Goal: Task Accomplishment & Management: Manage account settings

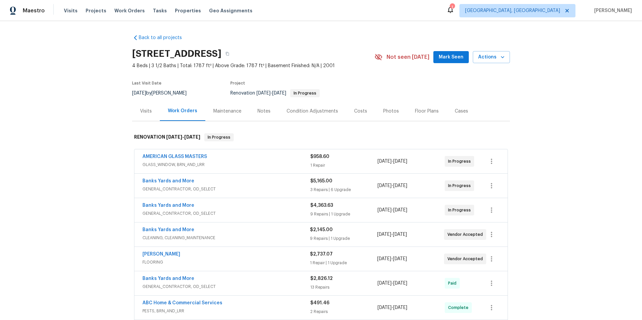
click at [253, 190] on span "GENERAL_CONTRACTOR, OD_SELECT" at bounding box center [226, 189] width 168 height 7
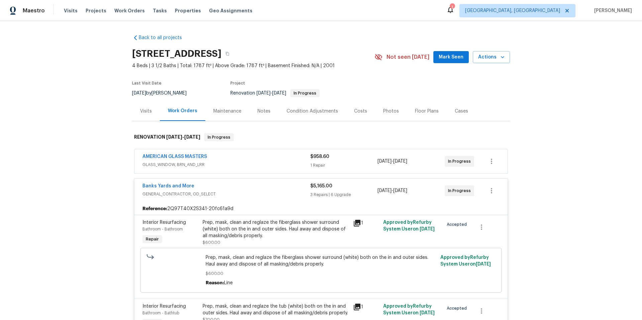
click at [266, 194] on span "GENERAL_CONTRACTOR, OD_SELECT" at bounding box center [226, 194] width 168 height 7
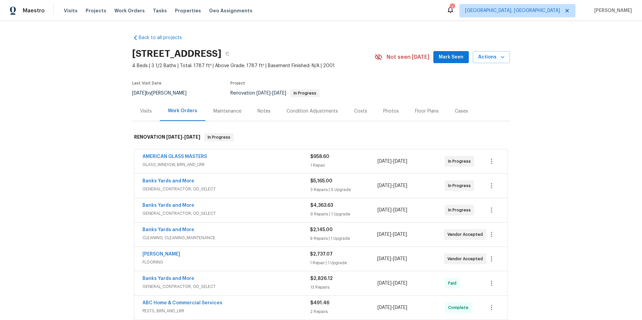
click at [266, 187] on span "GENERAL_CONTRACTOR, OD_SELECT" at bounding box center [226, 189] width 168 height 7
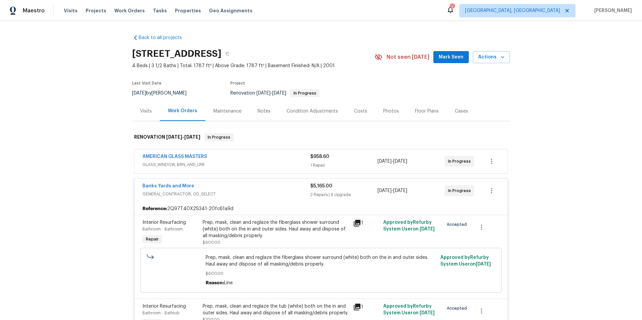
click at [269, 196] on span "GENERAL_CONTRACTOR, OD_SELECT" at bounding box center [226, 194] width 168 height 7
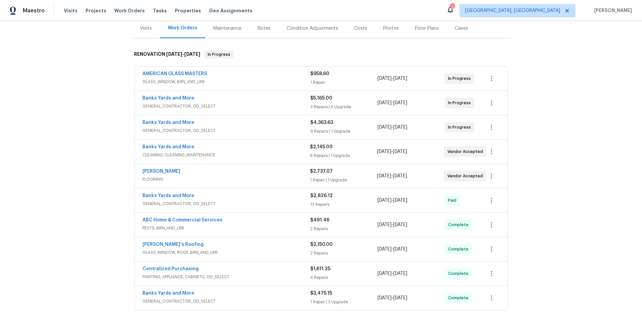
scroll to position [56, 0]
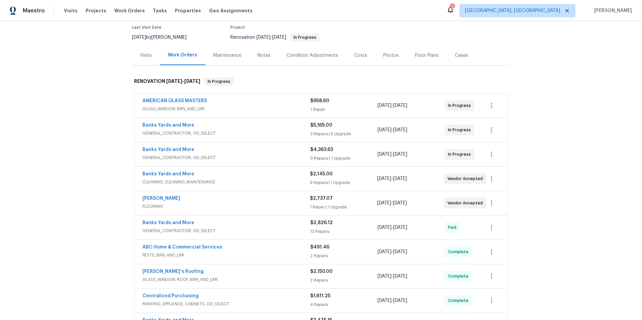
click at [279, 152] on div "Banks Yards and More" at bounding box center [226, 150] width 168 height 8
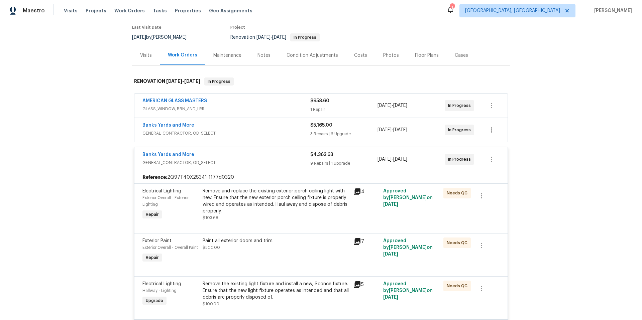
click at [301, 208] on div "Remove and replace the existing exterior porch ceiling light with new. Ensure t…" at bounding box center [276, 201] width 146 height 27
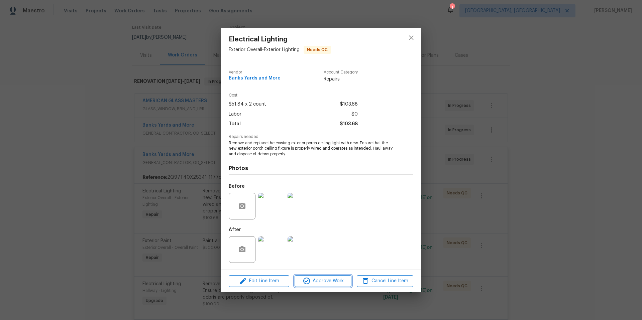
click at [319, 280] on span "Approve Work" at bounding box center [323, 281] width 52 height 8
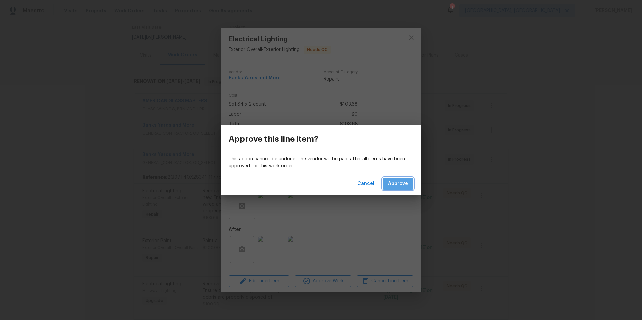
click at [405, 182] on span "Approve" at bounding box center [398, 184] width 20 height 8
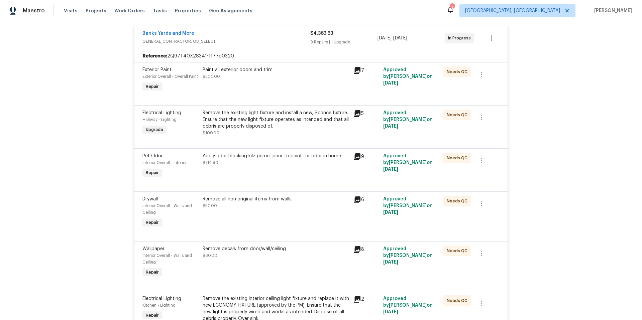
scroll to position [176, 0]
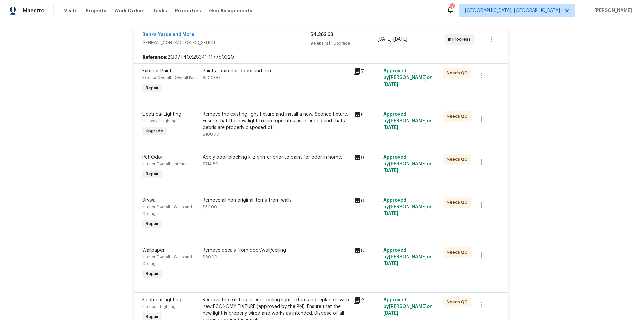
click at [286, 89] on div "Paint all exterior doors and trim. $300.00" at bounding box center [276, 81] width 150 height 31
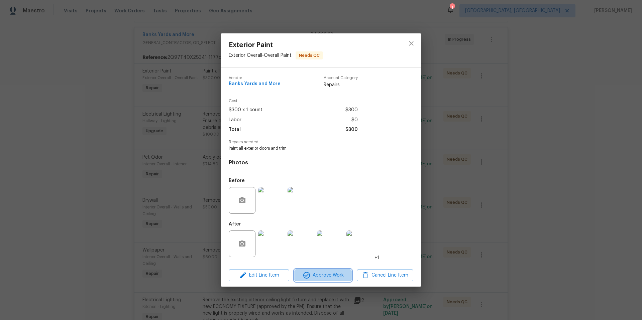
click at [325, 274] on span "Approve Work" at bounding box center [323, 275] width 52 height 8
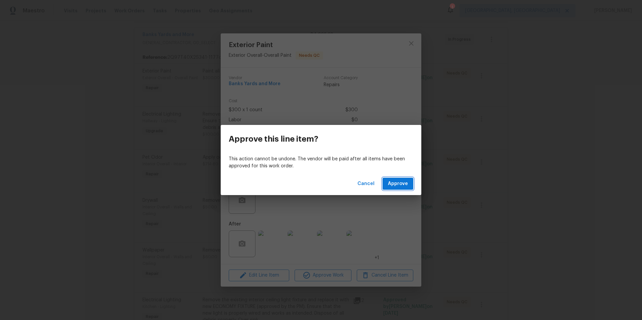
click at [405, 180] on span "Approve" at bounding box center [398, 184] width 20 height 8
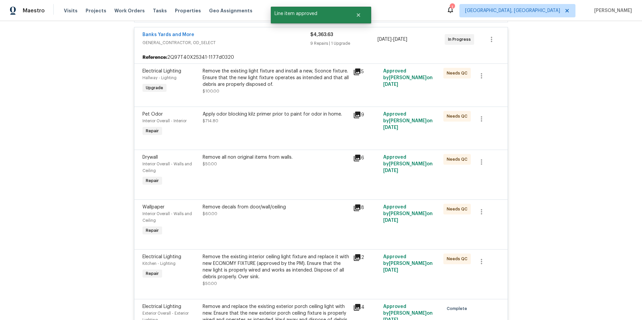
click at [255, 84] on div "Remove the existing light fixture and install a new, Sconce fixture. Ensure tha…" at bounding box center [276, 78] width 146 height 20
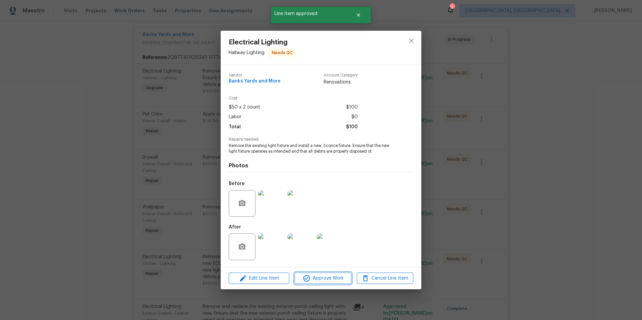
click at [325, 278] on span "Approve Work" at bounding box center [323, 278] width 52 height 8
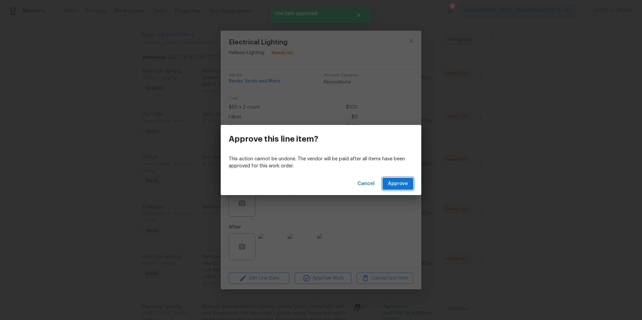
click at [403, 186] on span "Approve" at bounding box center [398, 184] width 20 height 8
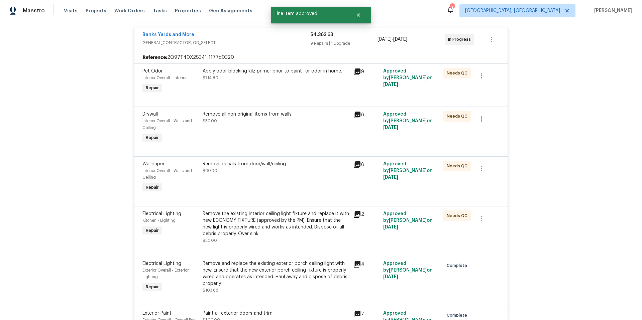
click at [253, 72] on div "Apply odor blocking kilz primer prior to paint for odor in home." at bounding box center [276, 71] width 146 height 7
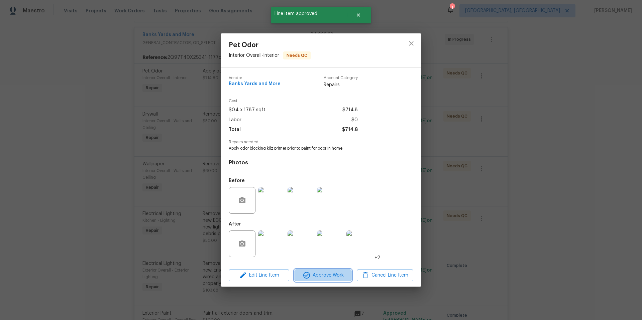
click at [329, 275] on span "Approve Work" at bounding box center [323, 275] width 52 height 8
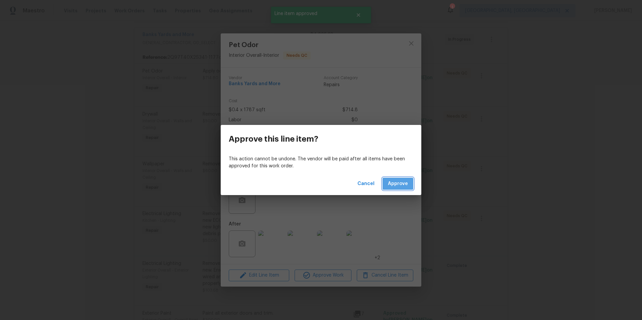
click at [391, 183] on span "Approve" at bounding box center [398, 184] width 20 height 8
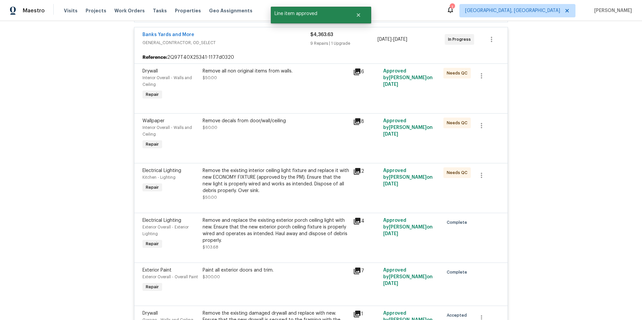
click at [254, 90] on div "Remove all non original items from walls. $50.00" at bounding box center [276, 84] width 150 height 37
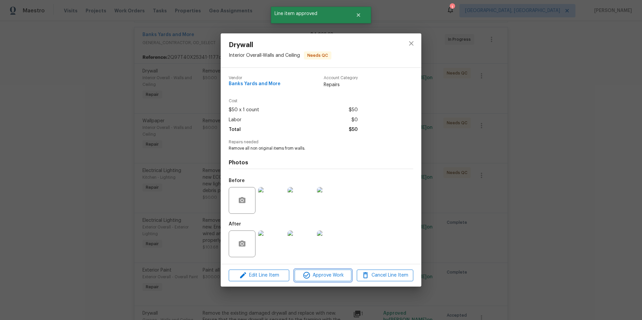
click at [337, 279] on span "Approve Work" at bounding box center [323, 275] width 52 height 8
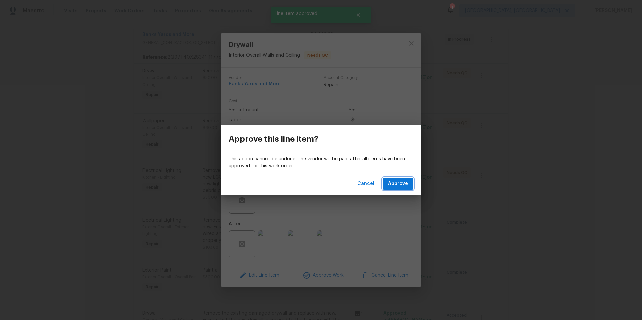
click at [394, 188] on span "Approve" at bounding box center [398, 184] width 20 height 8
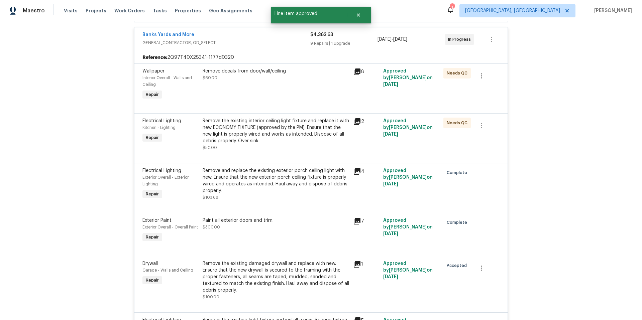
click at [261, 94] on div "Remove decals from door/wall/ceiling $60.00" at bounding box center [276, 84] width 150 height 37
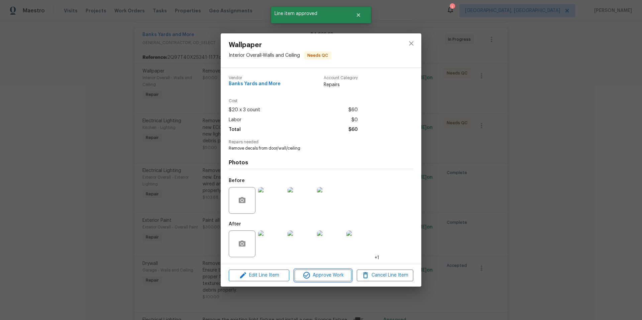
click at [338, 273] on span "Approve Work" at bounding box center [323, 275] width 52 height 8
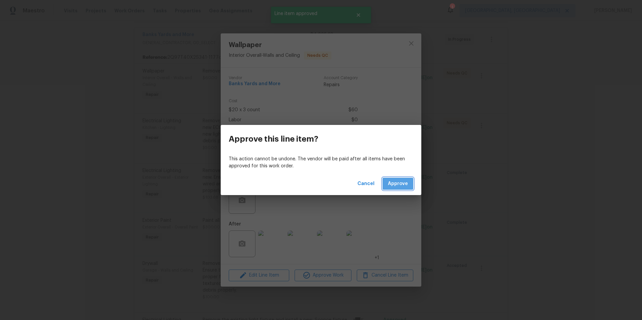
click at [396, 186] on span "Approve" at bounding box center [398, 184] width 20 height 8
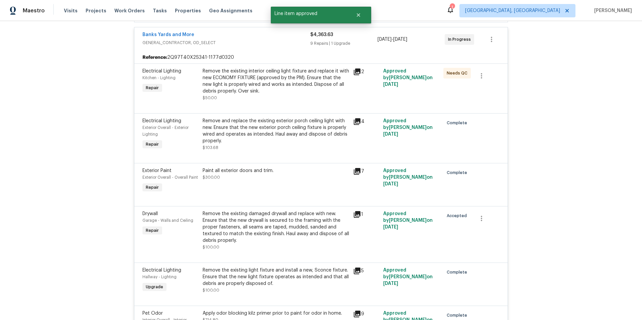
click at [252, 88] on div "Remove the existing interior ceiling light fixture and replace it with new ECON…" at bounding box center [276, 81] width 146 height 27
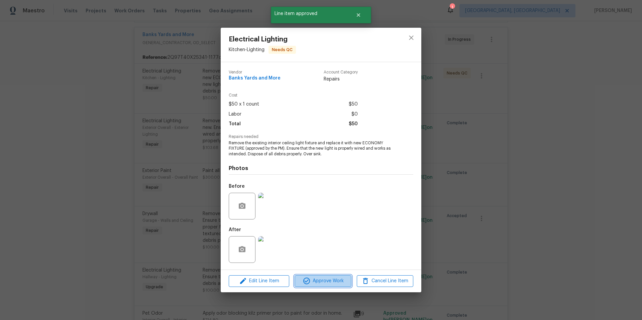
click at [318, 278] on span "Approve Work" at bounding box center [323, 281] width 52 height 8
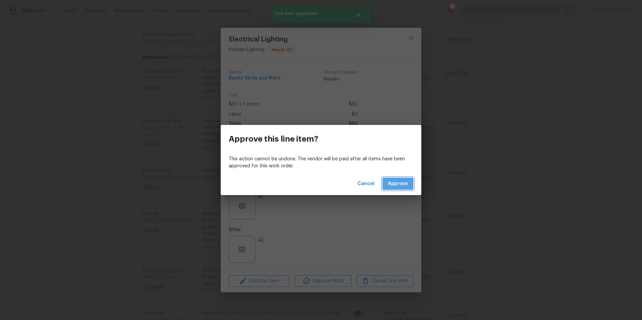
click at [386, 186] on button "Approve" at bounding box center [397, 184] width 31 height 12
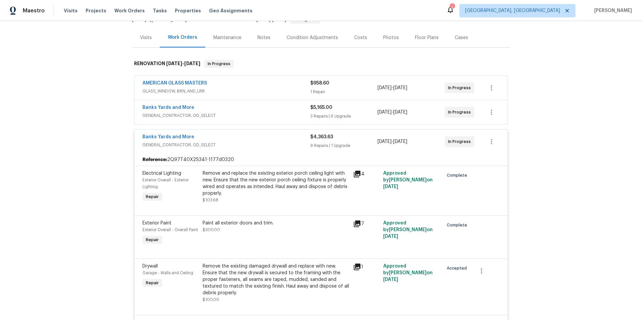
scroll to position [0, 0]
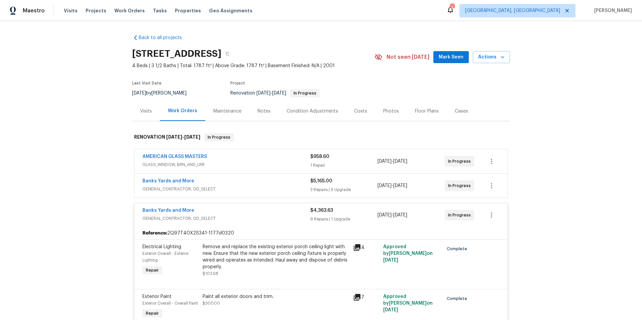
click at [243, 213] on div "Banks Yards and More" at bounding box center [226, 211] width 168 height 8
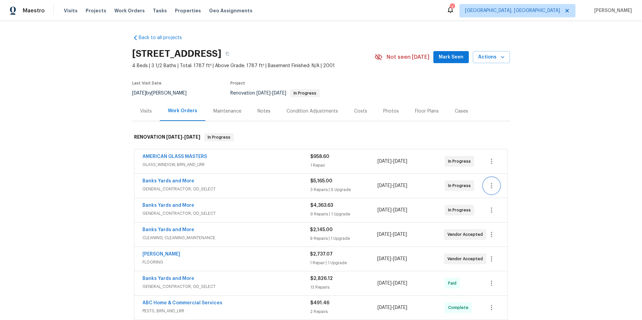
click at [490, 185] on icon "button" at bounding box center [491, 186] width 8 height 8
click at [496, 186] on li "Edit" at bounding box center [517, 186] width 72 height 11
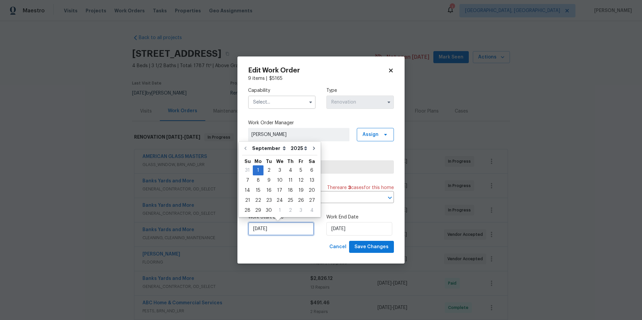
click at [293, 232] on input "9/1/2025" at bounding box center [281, 228] width 66 height 13
click at [260, 191] on div "15" at bounding box center [258, 190] width 11 height 9
type input "[DATE]"
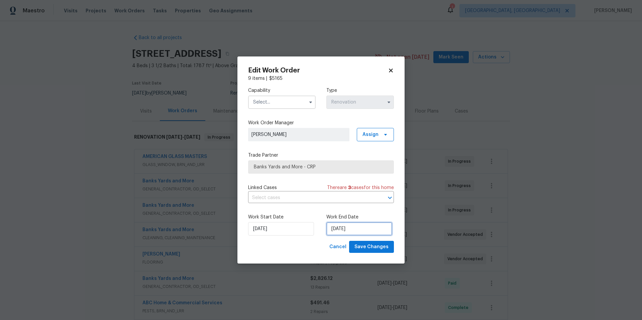
click at [365, 231] on input "[DATE]" at bounding box center [359, 228] width 66 height 13
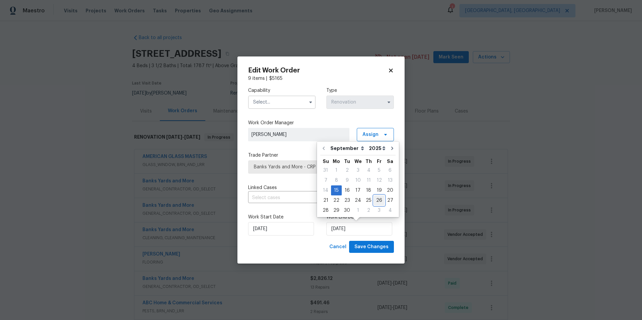
click at [378, 200] on div "26" at bounding box center [379, 200] width 11 height 9
type input "9/26/2025"
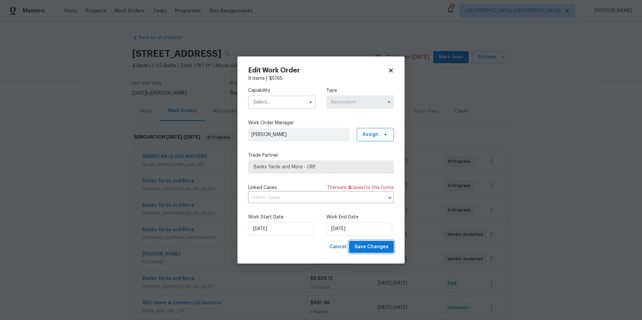
click at [372, 248] on span "Save Changes" at bounding box center [371, 247] width 34 height 8
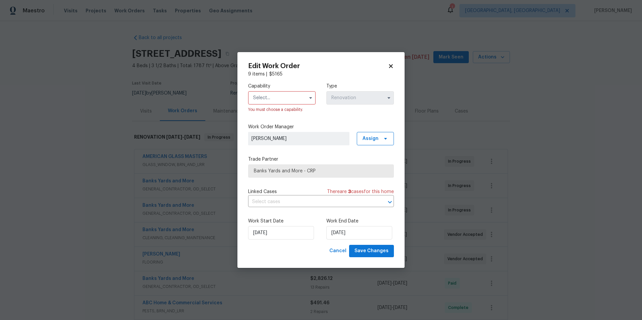
click at [266, 99] on input "text" at bounding box center [282, 97] width 68 height 13
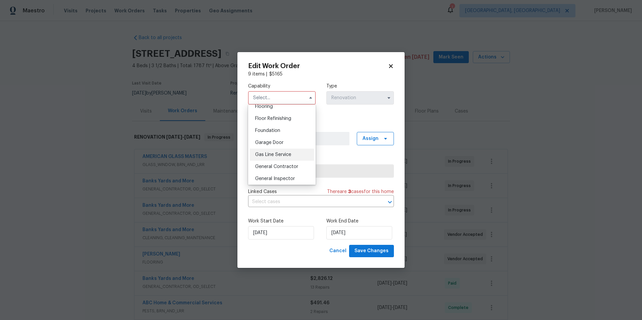
scroll to position [320, 0]
click at [289, 114] on span "General Contractor" at bounding box center [276, 111] width 43 height 5
type input "General Contractor"
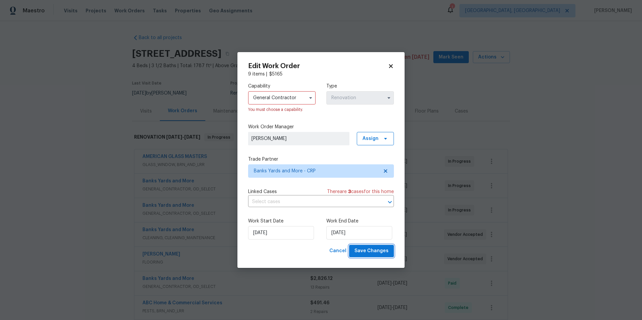
click at [386, 254] on span "Save Changes" at bounding box center [371, 251] width 34 height 8
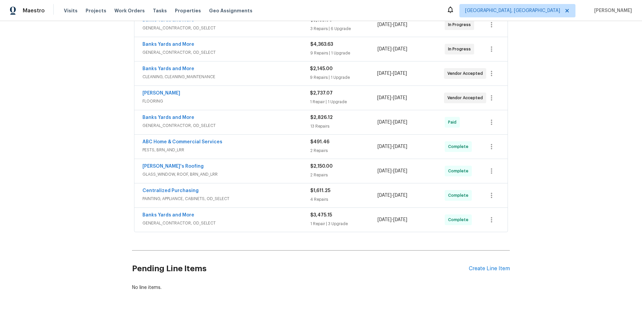
scroll to position [183, 0]
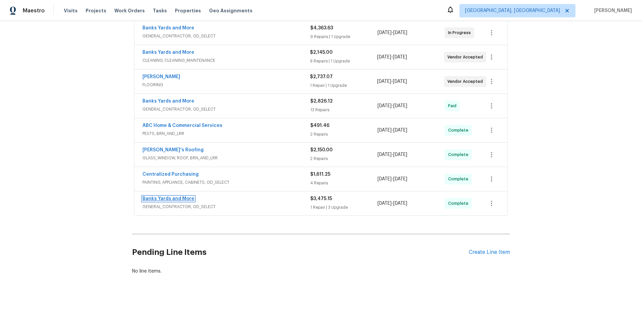
click at [183, 197] on link "Banks Yards and More" at bounding box center [168, 199] width 52 height 5
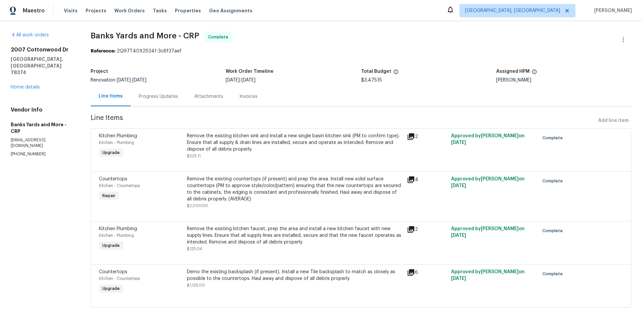
click at [164, 97] on div "Progress Updates" at bounding box center [158, 96] width 39 height 7
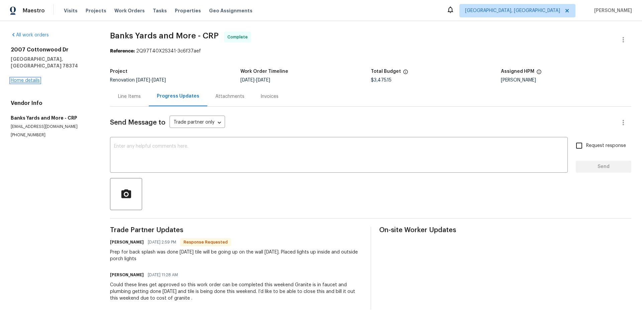
click at [30, 78] on link "Home details" at bounding box center [25, 80] width 29 height 5
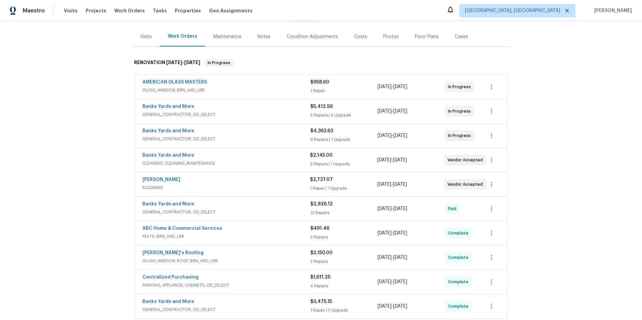
scroll to position [183, 0]
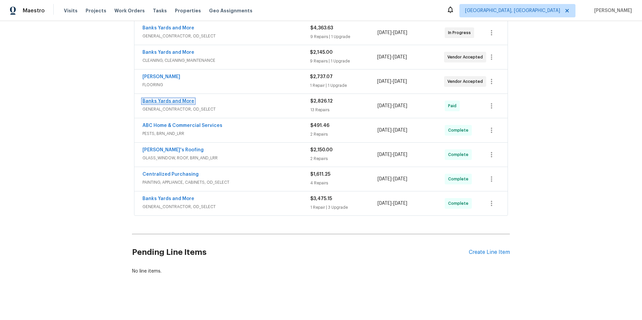
click at [151, 99] on link "Banks Yards and More" at bounding box center [168, 101] width 52 height 5
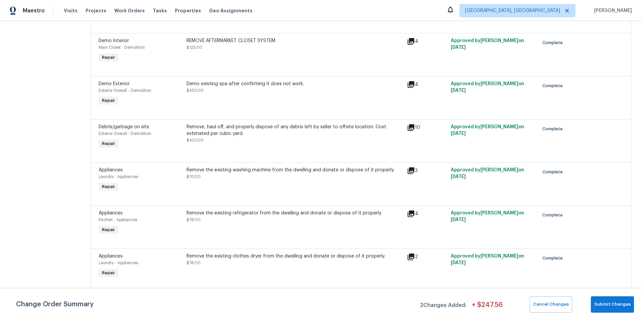
scroll to position [189, 0]
click at [605, 300] on button "Submit Changes" at bounding box center [612, 305] width 43 height 16
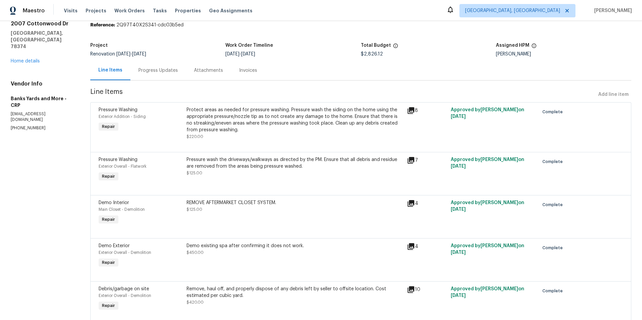
scroll to position [0, 0]
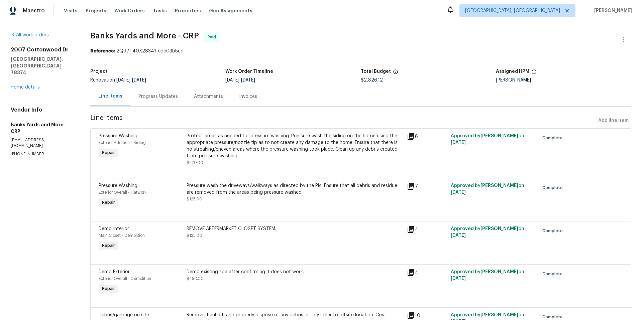
click at [156, 97] on div "Progress Updates" at bounding box center [157, 96] width 39 height 7
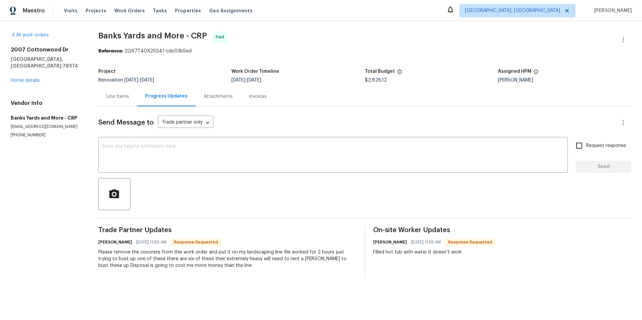
click at [120, 98] on div "Line Items" at bounding box center [117, 96] width 23 height 7
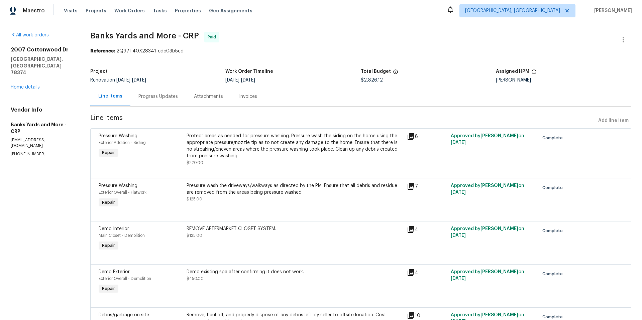
scroll to position [1, 0]
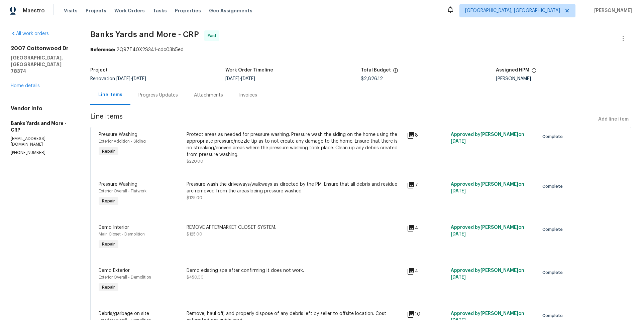
click at [153, 94] on div "Progress Updates" at bounding box center [157, 95] width 39 height 7
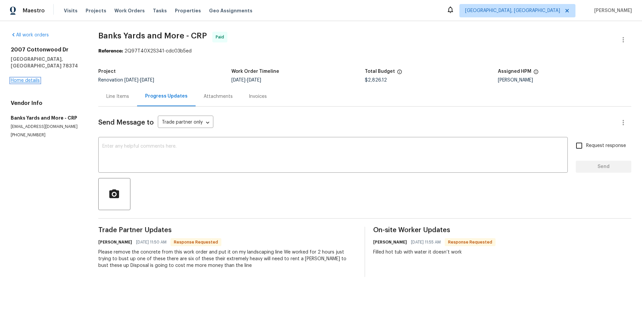
click at [37, 78] on link "Home details" at bounding box center [25, 80] width 29 height 5
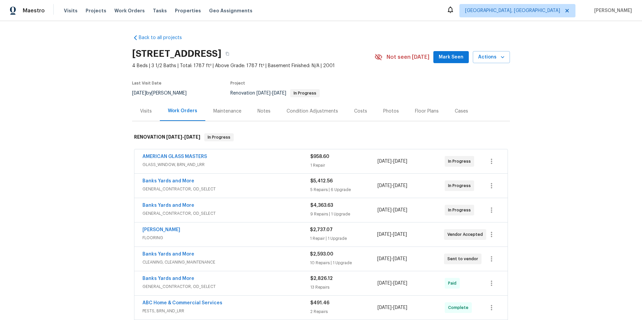
scroll to position [1, 0]
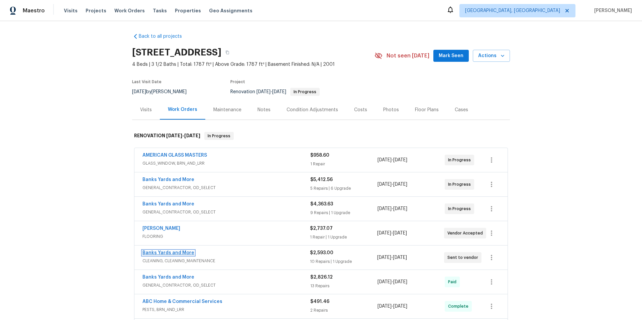
click at [157, 252] on link "Banks Yards and More" at bounding box center [168, 253] width 52 height 5
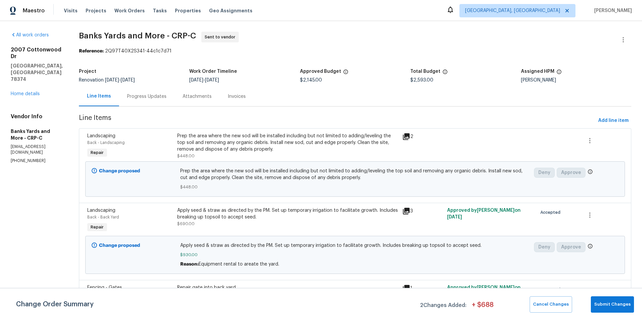
click at [149, 97] on div "Progress Updates" at bounding box center [146, 96] width 39 height 7
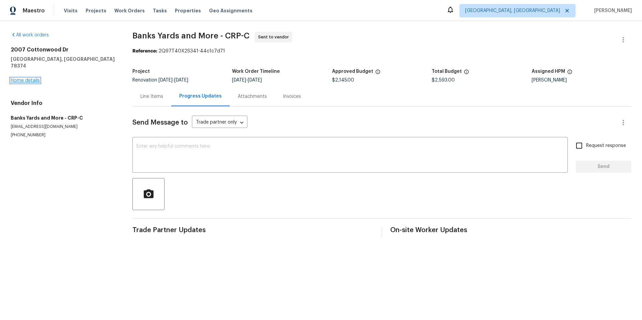
click at [32, 78] on link "Home details" at bounding box center [25, 80] width 29 height 5
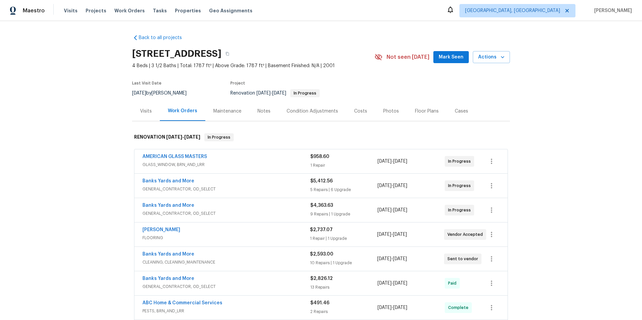
click at [156, 208] on span "Banks Yards and More" at bounding box center [168, 205] width 52 height 7
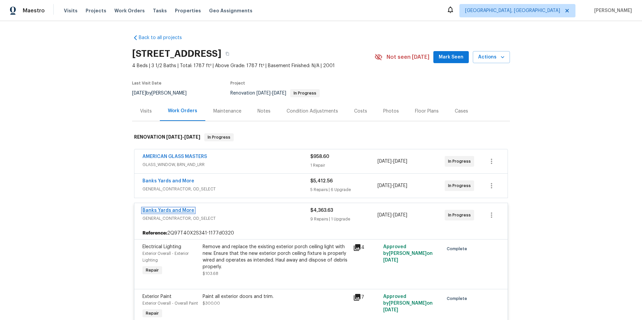
click at [172, 211] on link "Banks Yards and More" at bounding box center [168, 210] width 52 height 5
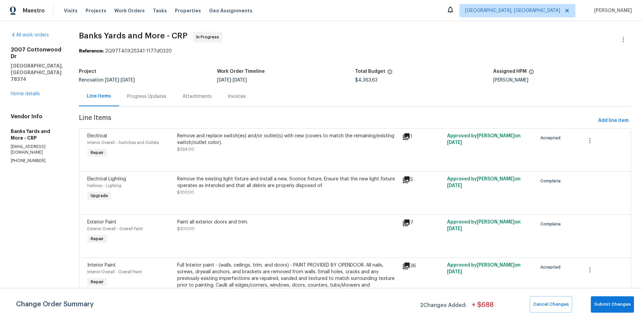
click at [149, 99] on div "Progress Updates" at bounding box center [146, 96] width 39 height 7
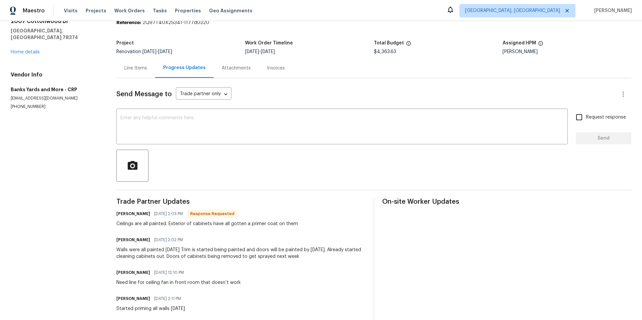
scroll to position [28, 0]
click at [28, 50] on link "Home details" at bounding box center [25, 52] width 29 height 5
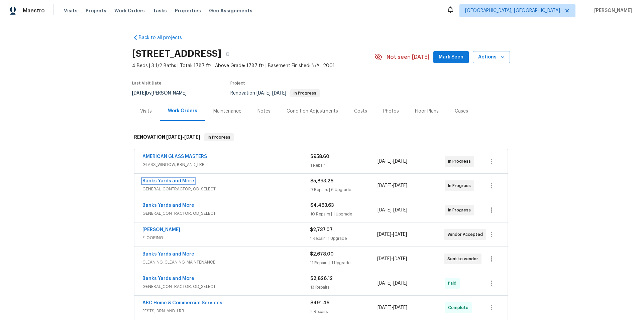
click at [181, 180] on link "Banks Yards and More" at bounding box center [168, 181] width 52 height 5
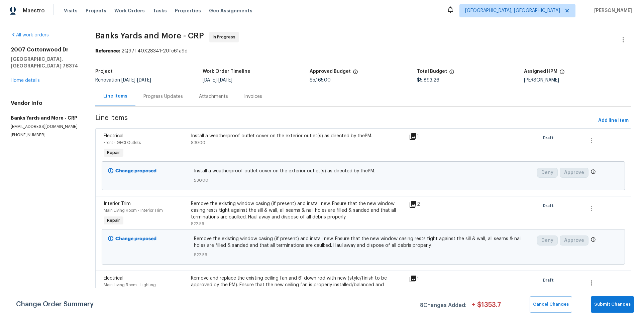
click at [176, 95] on div "Progress Updates" at bounding box center [162, 96] width 39 height 7
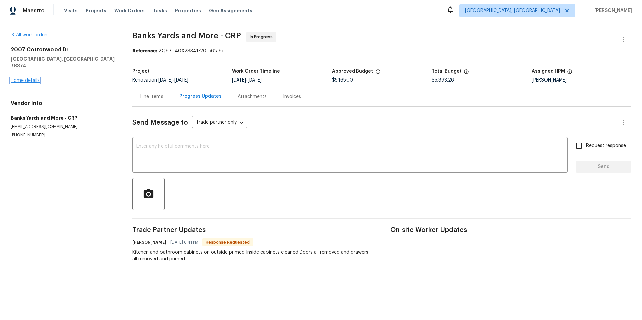
click at [15, 78] on link "Home details" at bounding box center [25, 80] width 29 height 5
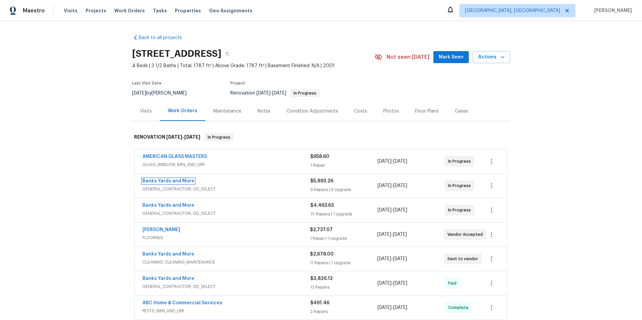
click at [181, 183] on link "Banks Yards and More" at bounding box center [168, 181] width 52 height 5
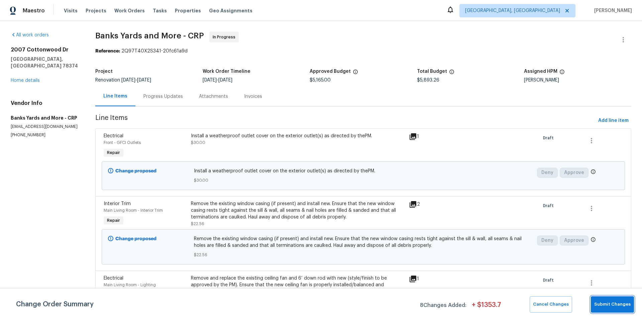
click at [624, 305] on span "Submit Changes" at bounding box center [612, 305] width 36 height 8
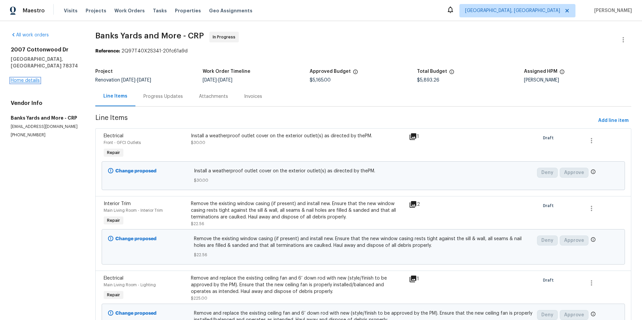
click at [16, 78] on link "Home details" at bounding box center [25, 80] width 29 height 5
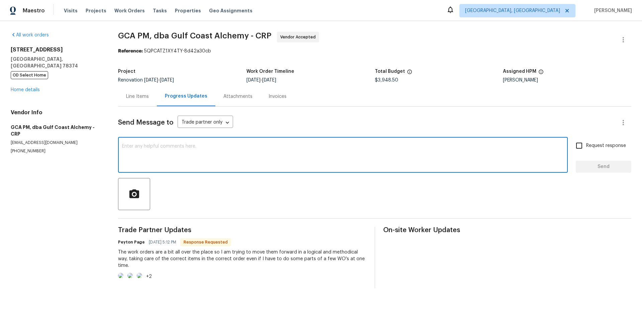
click at [156, 147] on textarea at bounding box center [343, 155] width 442 height 23
click at [264, 147] on textarea "You can have hem all open, it will not affect your metrics. Finish is the key." at bounding box center [343, 155] width 442 height 23
click at [154, 147] on textarea "You can have hem all open, it will not affect your metrics. Finish line is the …" at bounding box center [343, 155] width 442 height 23
type textarea "You can have them all open, it will not affect your metrics. Finish line is the…"
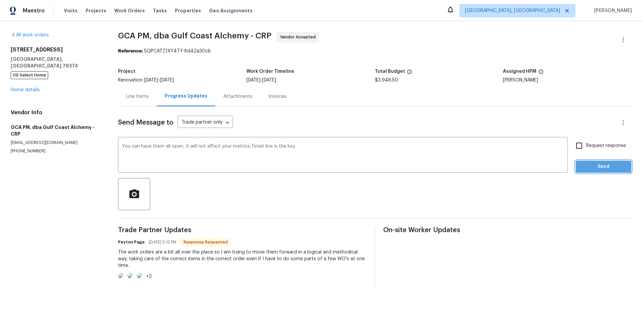
click at [586, 169] on span "Send" at bounding box center [603, 167] width 45 height 8
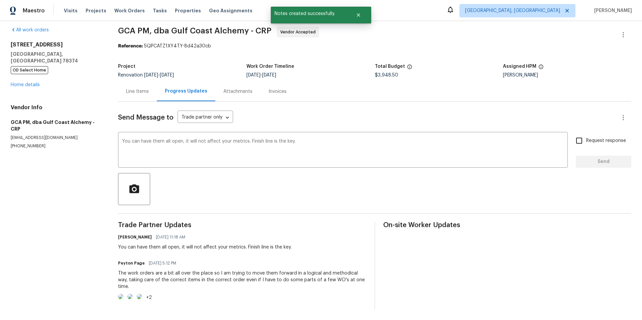
scroll to position [37, 0]
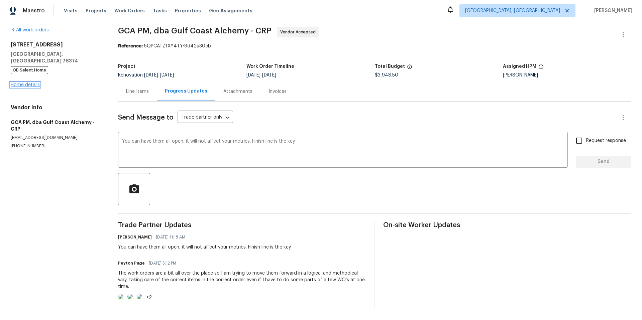
click at [22, 83] on link "Home details" at bounding box center [25, 85] width 29 height 5
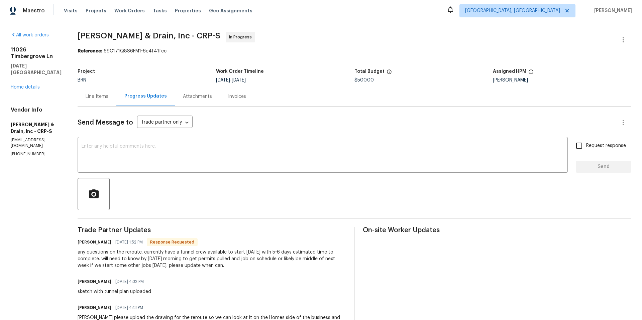
click at [30, 92] on div "All work orders [STREET_ADDRESS][DATE] Home details Vendor Info [PERSON_NAME] &…" at bounding box center [36, 94] width 51 height 125
click at [32, 87] on link "Home details" at bounding box center [25, 87] width 29 height 5
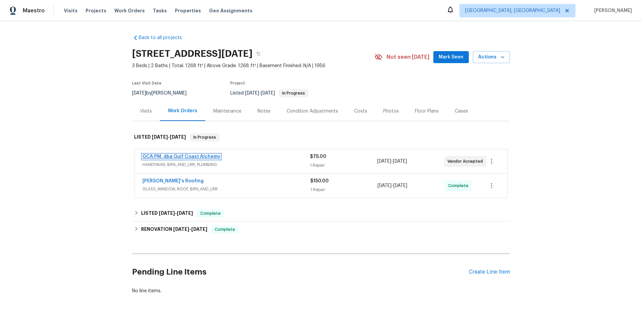
click at [175, 156] on link "GCA PM, dba Gulf Coast Alchemy" at bounding box center [181, 156] width 78 height 5
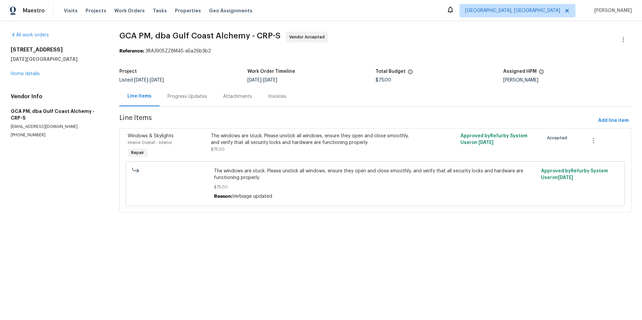
click at [182, 97] on div "Progress Updates" at bounding box center [186, 96] width 39 height 7
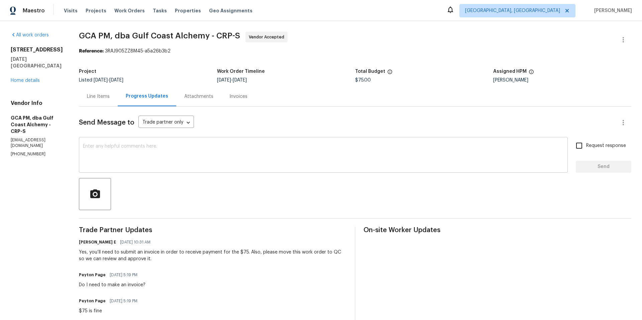
click at [132, 146] on textarea at bounding box center [323, 155] width 481 height 23
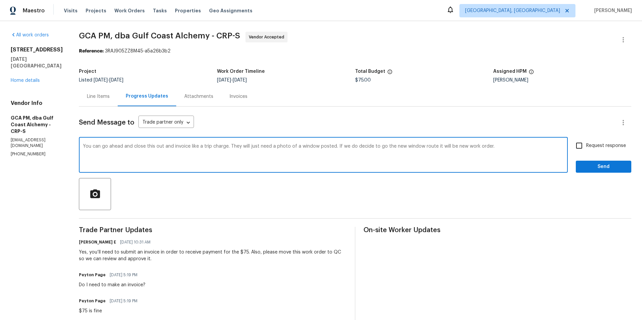
type textarea "You can go ahead and close this out and invoice like a trip charge. They will j…"
click at [576, 148] on input "Request response" at bounding box center [579, 146] width 14 height 14
checkbox input "true"
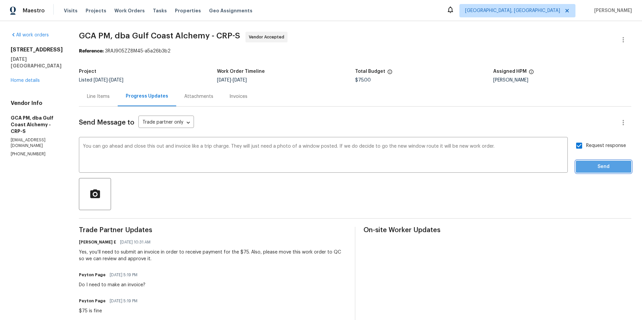
click at [586, 169] on span "Send" at bounding box center [603, 167] width 45 height 8
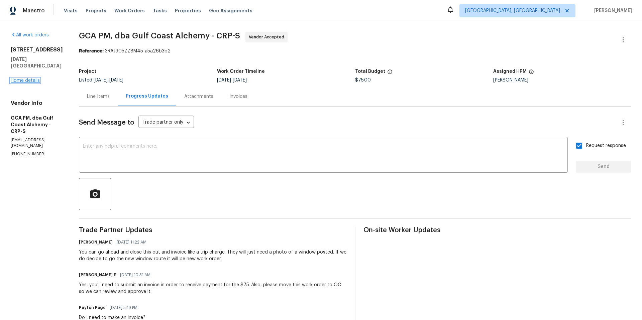
click at [34, 78] on link "Home details" at bounding box center [25, 80] width 29 height 5
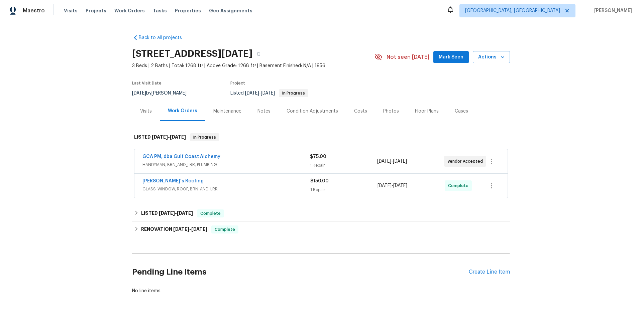
click at [223, 112] on div "Maintenance" at bounding box center [227, 111] width 28 height 7
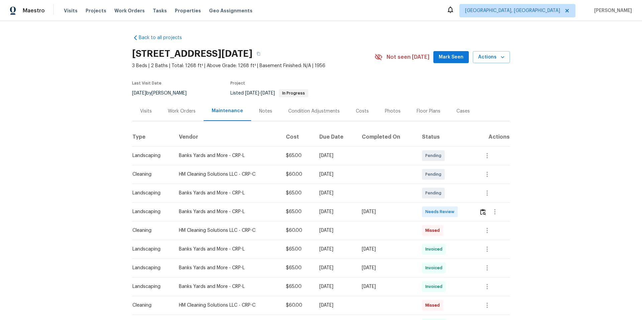
click at [175, 111] on div "Work Orders" at bounding box center [182, 111] width 28 height 7
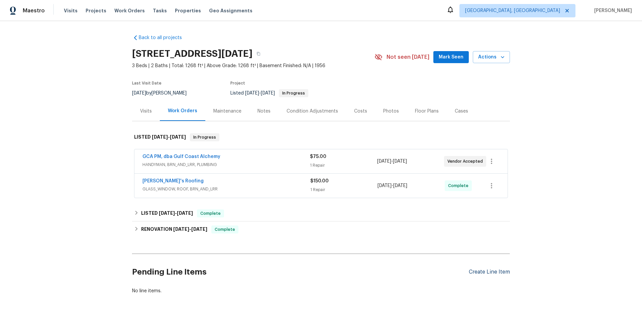
click at [482, 272] on div "Create Line Item" at bounding box center [489, 272] width 41 height 6
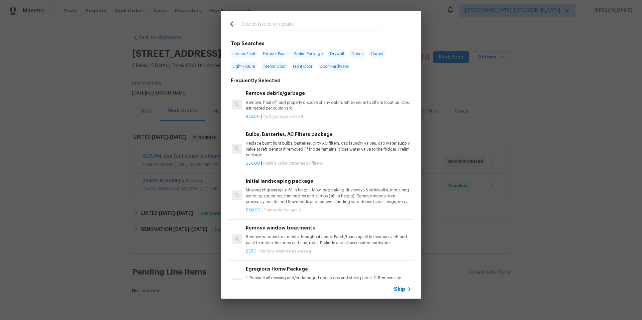
scroll to position [1, 0]
click at [266, 24] on input "text" at bounding box center [312, 25] width 142 height 10
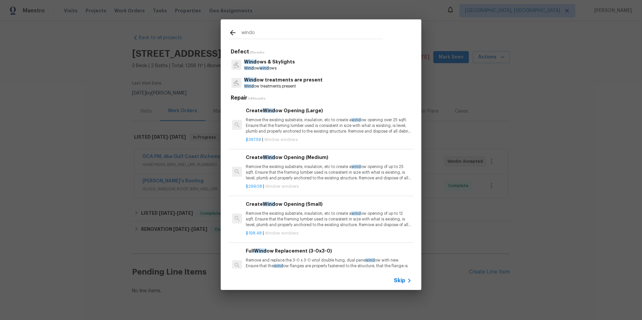
scroll to position [0, 0]
type input "windo"
click at [273, 65] on p "Windo ws & Skylights" at bounding box center [269, 62] width 51 height 7
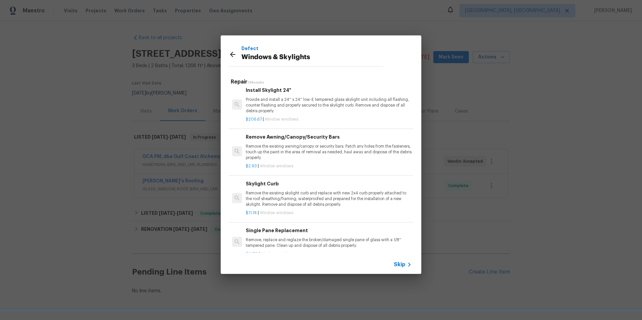
scroll to position [419, 0]
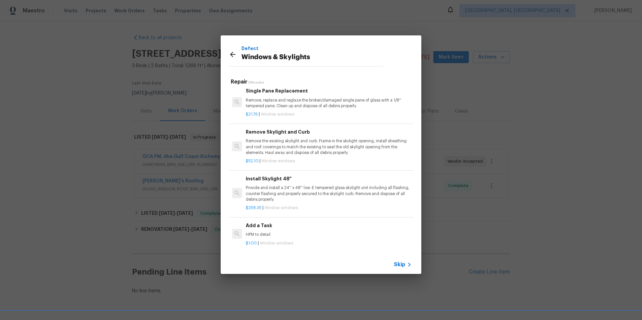
click at [251, 225] on div "Add a Task HPM to detail" at bounding box center [329, 230] width 166 height 16
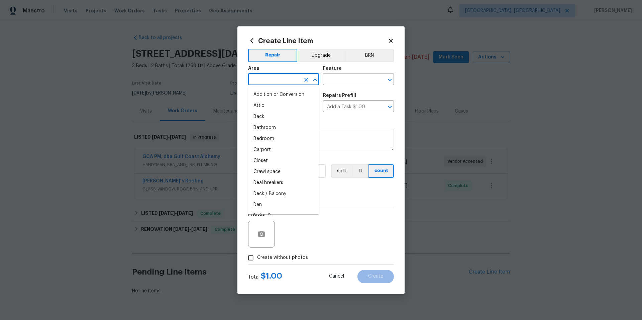
click at [272, 79] on input "text" at bounding box center [274, 80] width 52 height 10
type input "win"
click at [278, 108] on input "Windows & Skylights" at bounding box center [274, 107] width 52 height 10
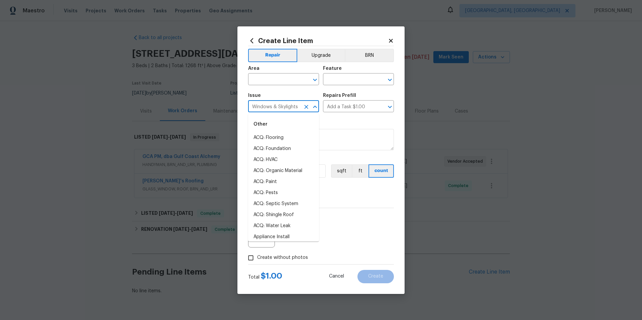
click at [279, 107] on input "Windows & Skylights" at bounding box center [274, 107] width 52 height 10
click at [278, 81] on input "text" at bounding box center [274, 80] width 52 height 10
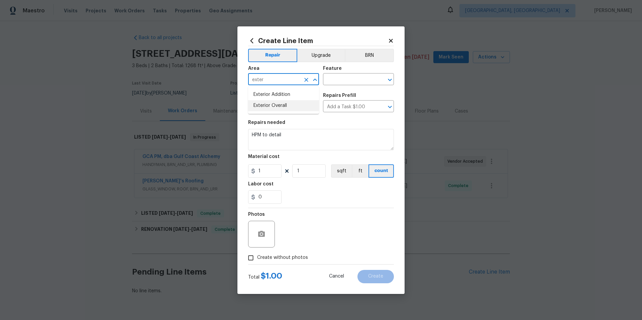
click at [283, 107] on li "Exterior Overall" at bounding box center [283, 105] width 71 height 11
type input "Exterior Overall"
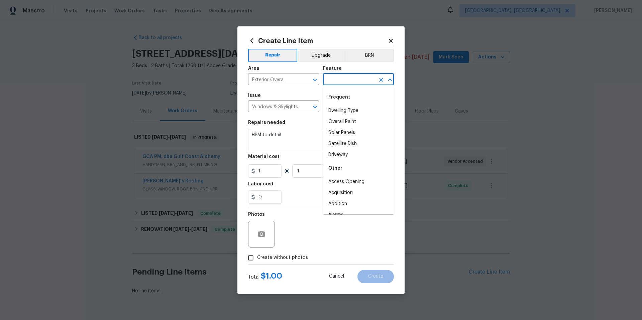
click at [336, 78] on input "text" at bounding box center [349, 80] width 52 height 10
click at [339, 111] on li "Exterior Windows" at bounding box center [358, 110] width 71 height 11
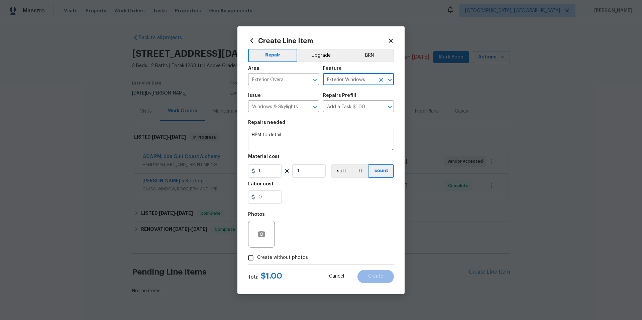
type input "Exterior Windows"
click at [285, 137] on textarea "HPM to detail" at bounding box center [321, 139] width 146 height 21
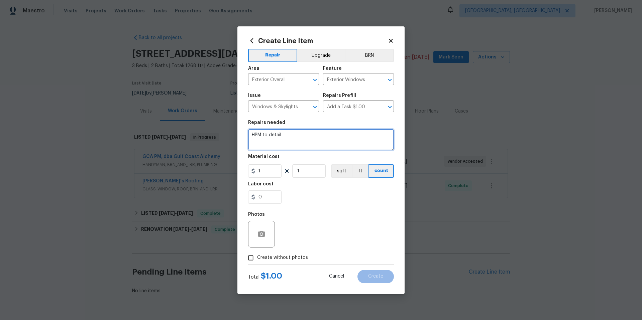
click at [285, 137] on textarea "HPM to detail" at bounding box center [321, 139] width 146 height 21
click at [372, 136] on textarea "Evaluate necessary time and materials to make window operable." at bounding box center [321, 139] width 146 height 21
drag, startPoint x: 276, startPoint y: 141, endPoint x: 281, endPoint y: 141, distance: 5.0
click at [277, 141] on textarea "Evaluate necessary time and materials to make windows operable." at bounding box center [321, 139] width 146 height 21
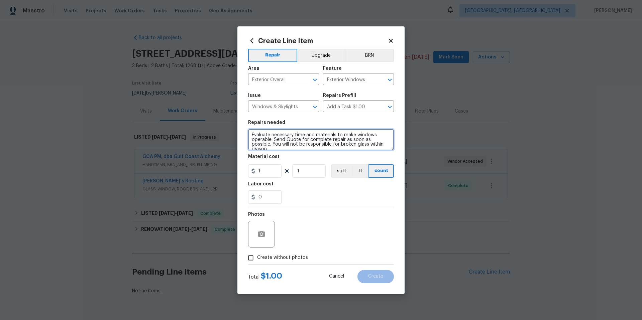
type textarea "Evaluate necessary time and materials to make windows operable. Send Quote for …"
click at [270, 173] on input "1" at bounding box center [264, 170] width 33 height 13
type input "75"
click at [308, 189] on div "Labor cost" at bounding box center [321, 186] width 146 height 9
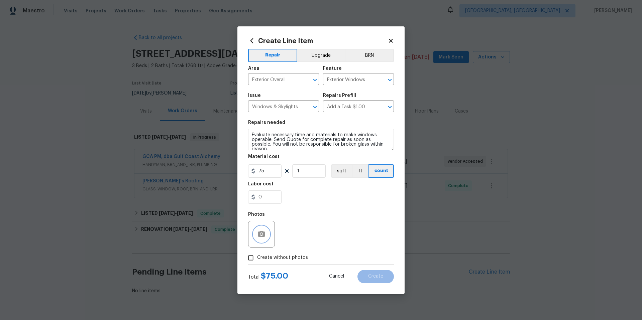
click at [263, 233] on icon "button" at bounding box center [261, 234] width 7 height 6
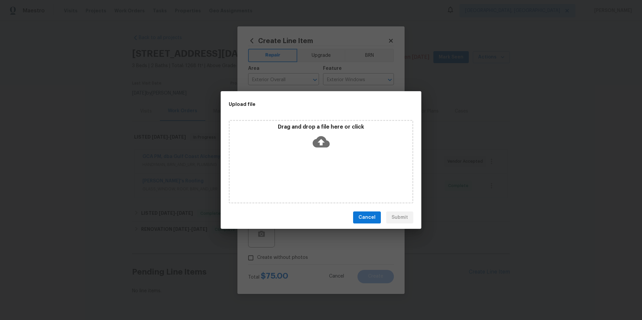
click at [325, 141] on icon at bounding box center [321, 141] width 17 height 11
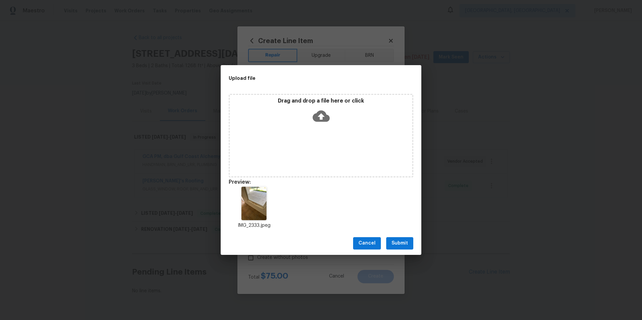
click at [399, 241] on span "Submit" at bounding box center [399, 243] width 16 height 8
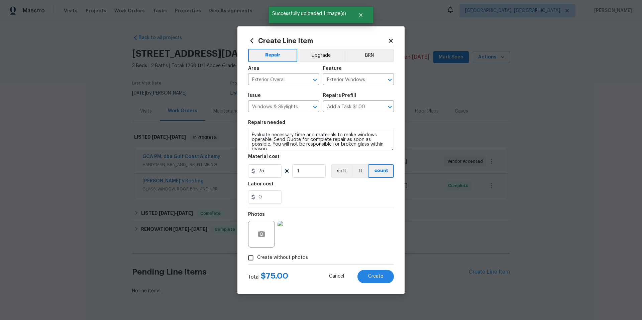
click at [287, 238] on img at bounding box center [290, 234] width 27 height 27
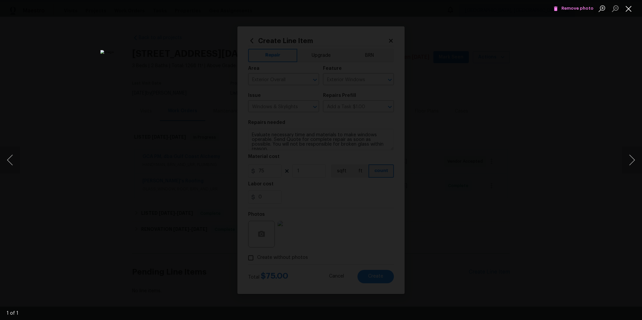
click at [633, 10] on button "Close lightbox" at bounding box center [628, 9] width 13 height 12
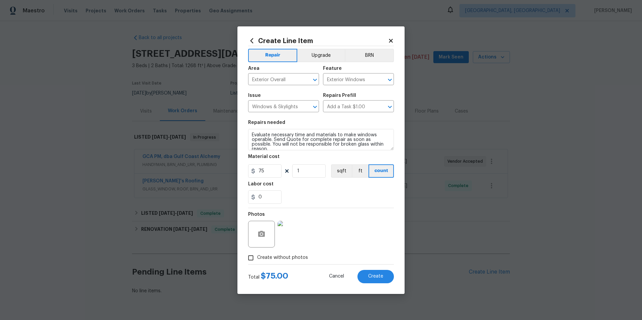
click at [291, 239] on img at bounding box center [290, 234] width 27 height 27
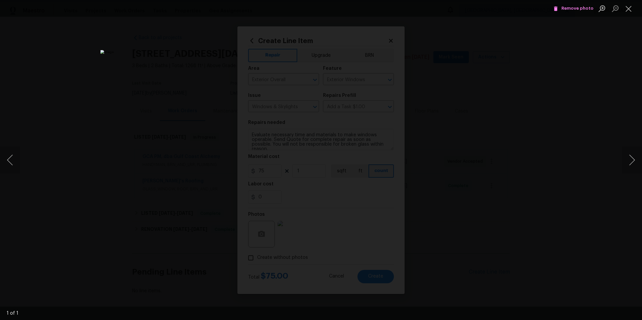
click at [573, 6] on span "Remove photo" at bounding box center [573, 9] width 40 height 8
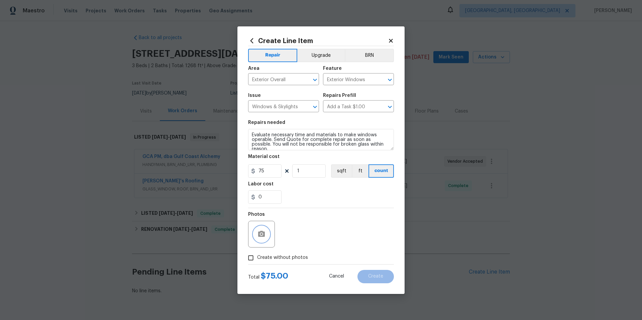
click at [261, 240] on button "button" at bounding box center [261, 234] width 16 height 16
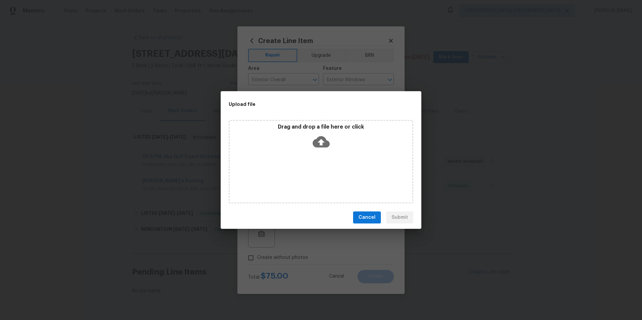
click at [329, 143] on icon at bounding box center [321, 141] width 17 height 11
click at [364, 214] on span "Cancel" at bounding box center [366, 218] width 17 height 8
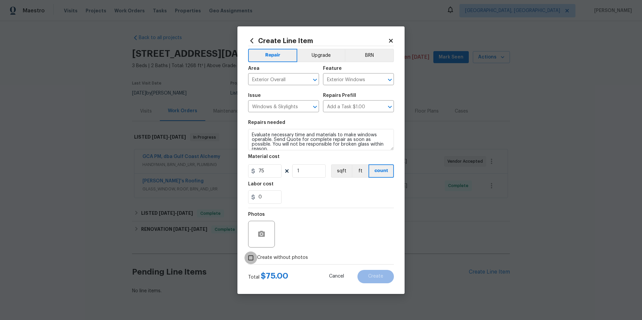
click at [250, 258] on input "Create without photos" at bounding box center [250, 258] width 13 height 13
checkbox input "true"
click at [315, 231] on textarea at bounding box center [337, 234] width 114 height 27
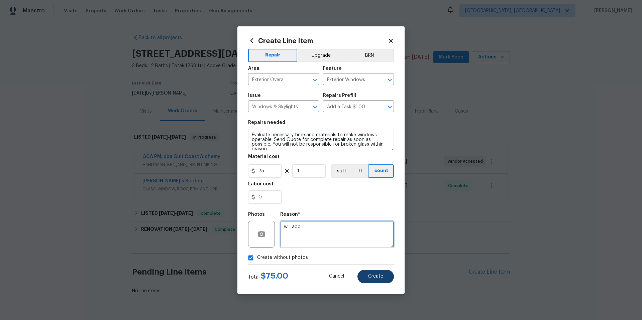
type textarea "will add"
click at [365, 279] on button "Create" at bounding box center [375, 276] width 36 height 13
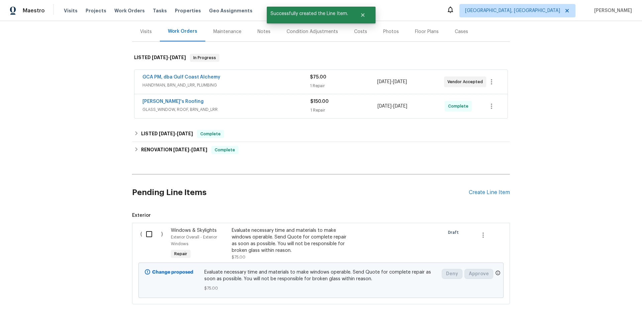
scroll to position [114, 0]
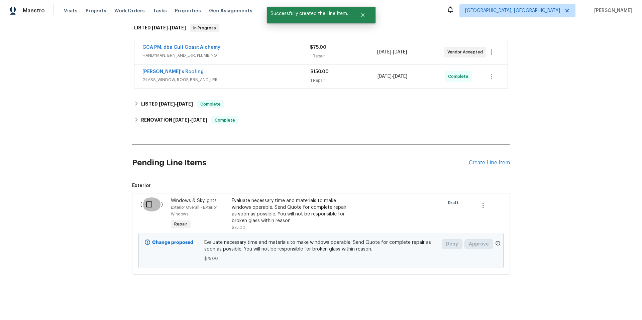
click at [146, 202] on input "checkbox" at bounding box center [151, 205] width 19 height 14
checkbox input "true"
click at [586, 306] on span "Create Work Order" at bounding box center [603, 304] width 44 height 8
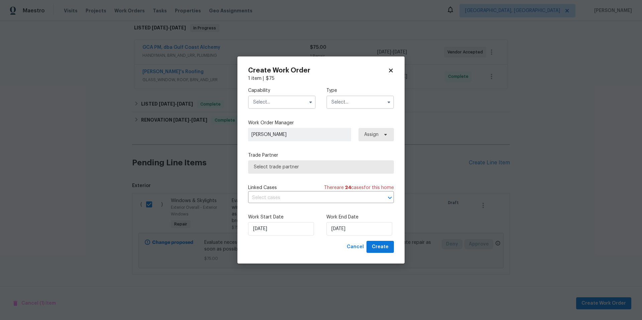
click at [293, 106] on input "text" at bounding box center [282, 102] width 68 height 13
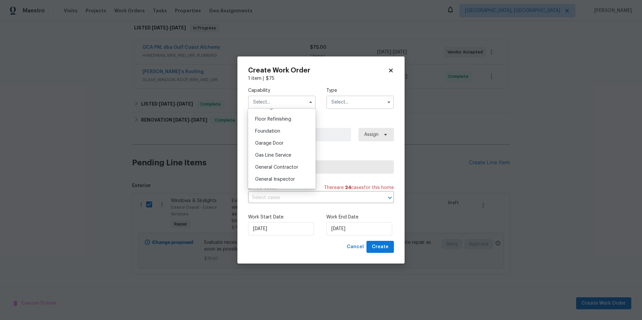
scroll to position [269, 0]
click at [284, 169] on span "General Contractor" at bounding box center [276, 166] width 43 height 5
type input "General Contractor"
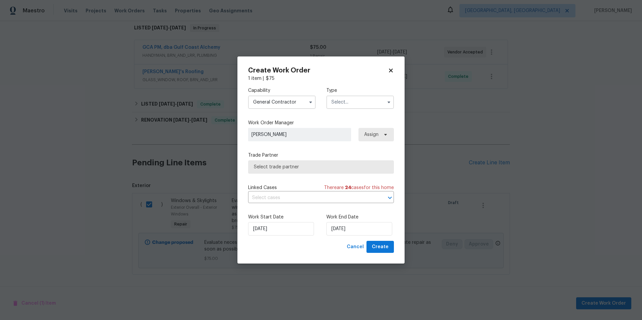
click at [349, 105] on input "text" at bounding box center [360, 102] width 68 height 13
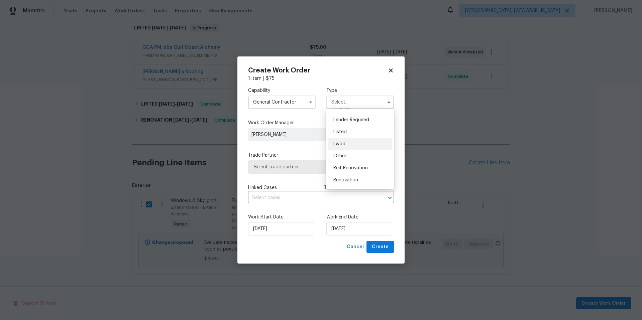
scroll to position [36, 0]
click at [349, 143] on div "Listed" at bounding box center [360, 140] width 64 height 12
type input "Listed"
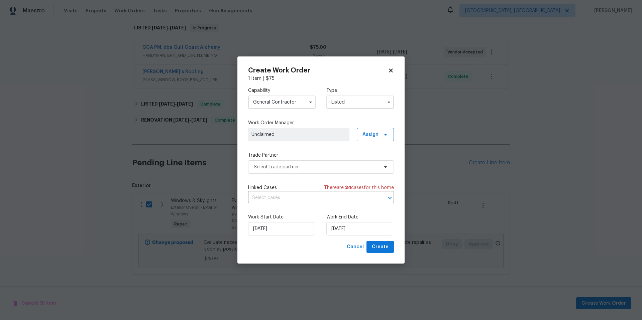
scroll to position [0, 0]
click at [387, 136] on icon at bounding box center [385, 134] width 5 height 5
click at [376, 171] on div "Assign to me" at bounding box center [376, 172] width 29 height 7
click at [306, 169] on span "Select trade partner" at bounding box center [316, 167] width 125 height 7
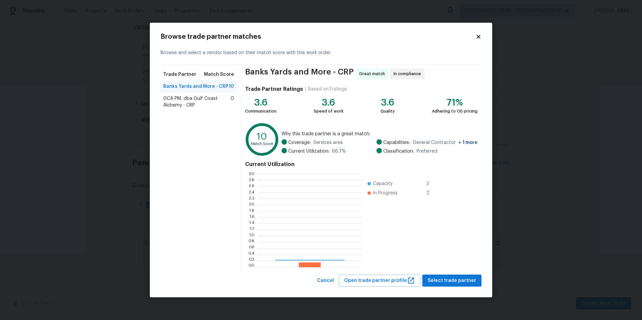
scroll to position [89, 99]
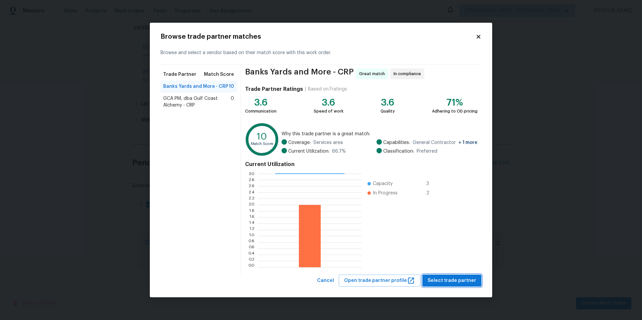
click at [451, 282] on span "Select trade partner" at bounding box center [452, 281] width 48 height 8
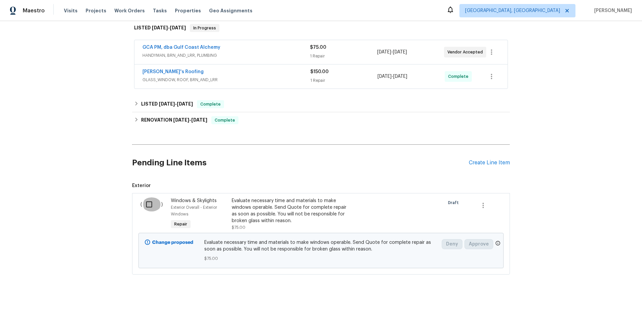
click at [148, 199] on input "checkbox" at bounding box center [151, 205] width 19 height 14
checkbox input "true"
click at [584, 302] on span "Create Work Order" at bounding box center [603, 304] width 44 height 8
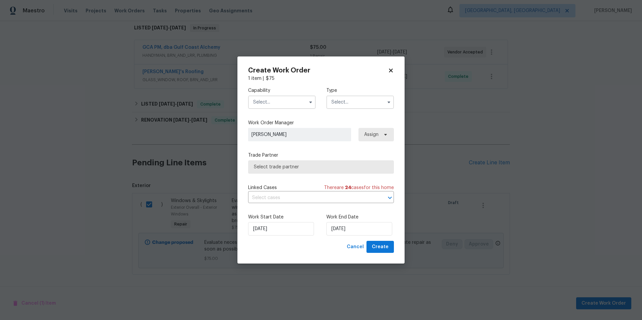
click at [284, 102] on input "text" at bounding box center [282, 102] width 68 height 13
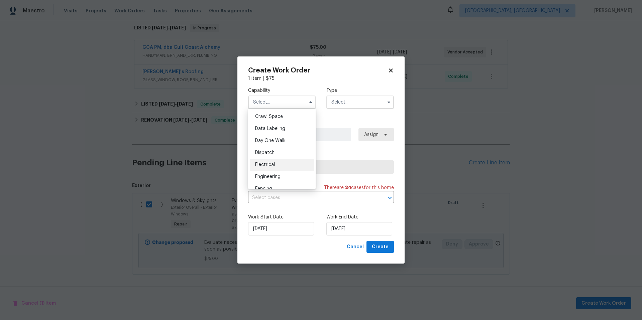
scroll to position [281, 0]
click at [292, 161] on div "General Contractor" at bounding box center [282, 155] width 64 height 12
type input "General Contractor"
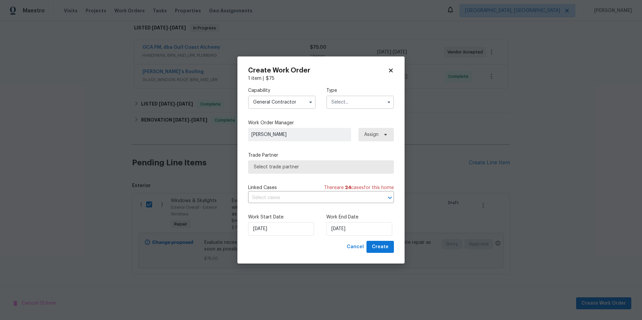
click at [346, 103] on input "text" at bounding box center [360, 102] width 68 height 13
click at [349, 130] on div "Listed" at bounding box center [360, 130] width 64 height 12
type input "Listed"
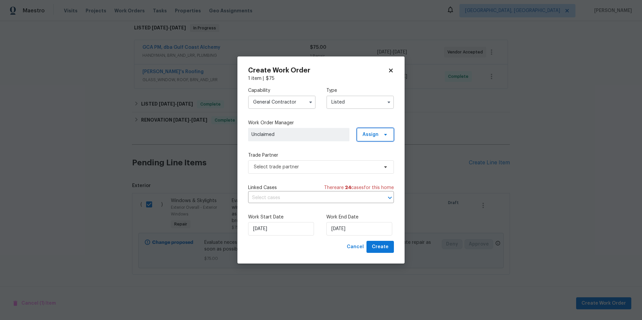
click at [375, 133] on span "Assign" at bounding box center [370, 134] width 16 height 7
click at [374, 172] on div "Assign to me" at bounding box center [376, 172] width 29 height 7
click at [322, 170] on span "Select trade partner" at bounding box center [316, 167] width 125 height 7
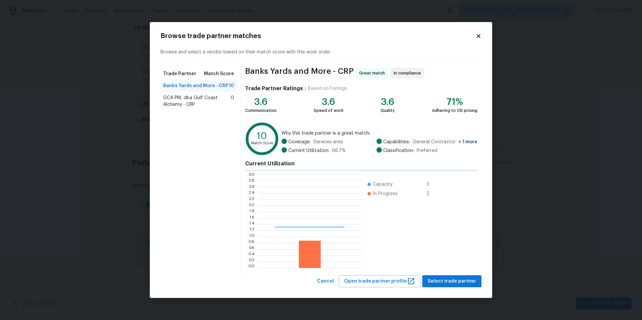
scroll to position [89, 99]
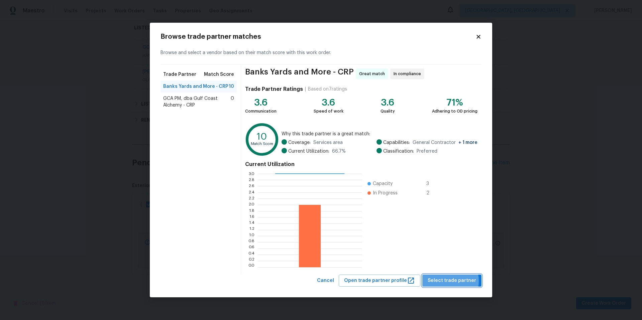
click at [449, 281] on span "Select trade partner" at bounding box center [452, 281] width 48 height 8
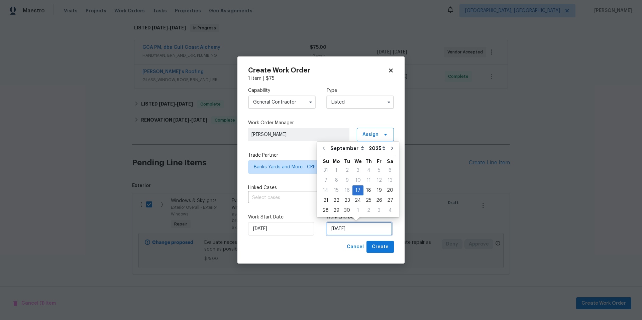
click at [354, 227] on input "[DATE]" at bounding box center [359, 228] width 66 height 13
click at [379, 191] on div "19" at bounding box center [379, 190] width 11 height 9
type input "[DATE]"
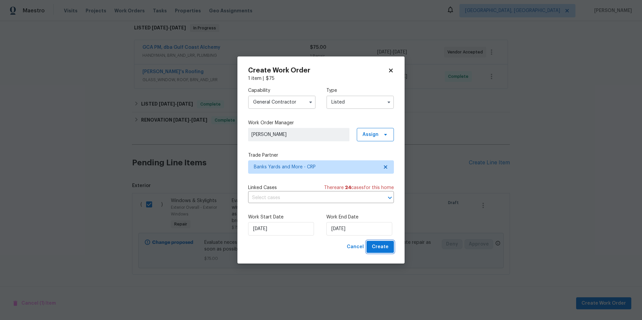
click at [380, 248] on span "Create" at bounding box center [380, 247] width 17 height 8
checkbox input "false"
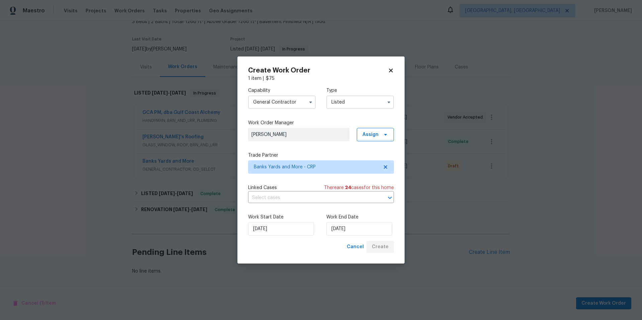
scroll to position [49, 0]
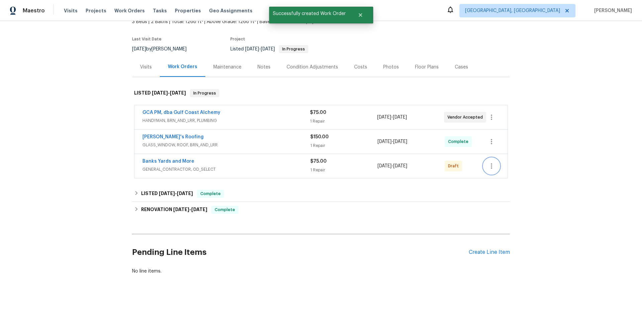
click at [493, 162] on icon "button" at bounding box center [491, 166] width 8 height 8
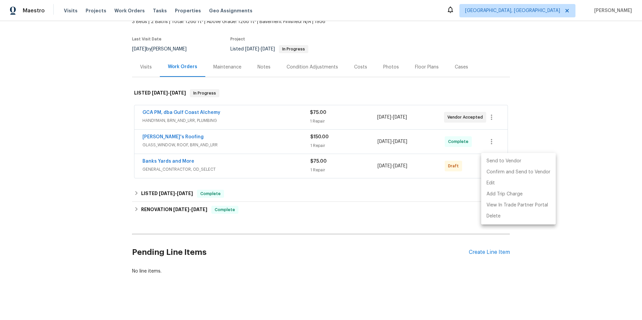
click at [493, 158] on li "Send to Vendor" at bounding box center [518, 161] width 75 height 11
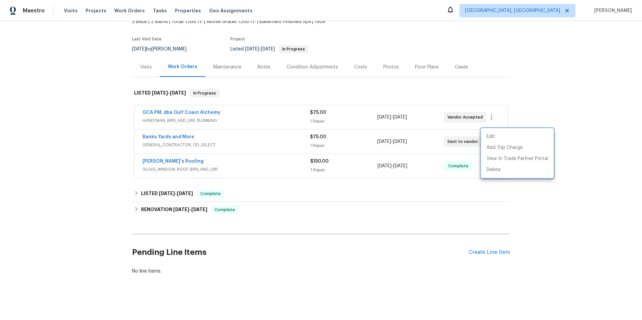
click at [177, 134] on div at bounding box center [321, 160] width 642 height 320
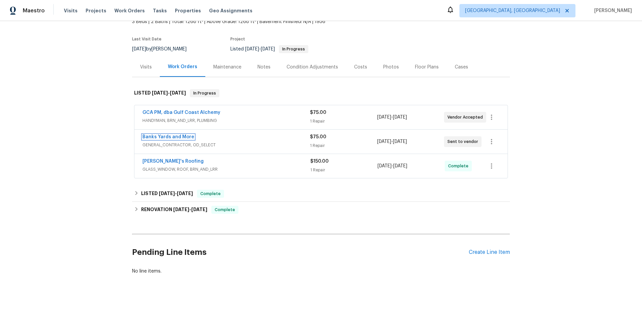
click at [179, 135] on link "Banks Yards and More" at bounding box center [168, 137] width 52 height 5
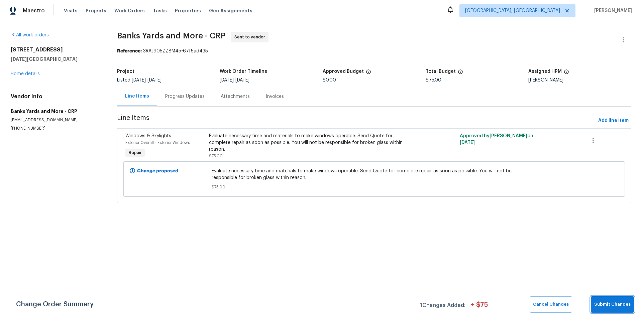
click at [620, 309] on button "Submit Changes" at bounding box center [612, 305] width 43 height 16
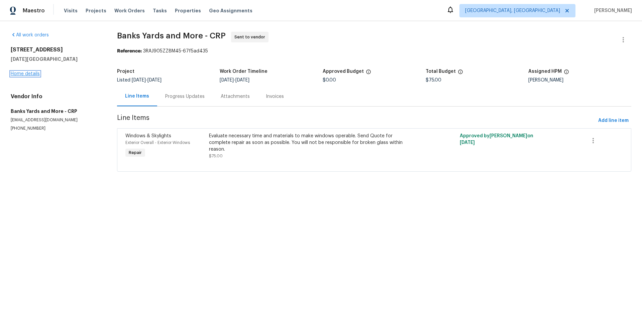
click at [32, 74] on link "Home details" at bounding box center [25, 74] width 29 height 5
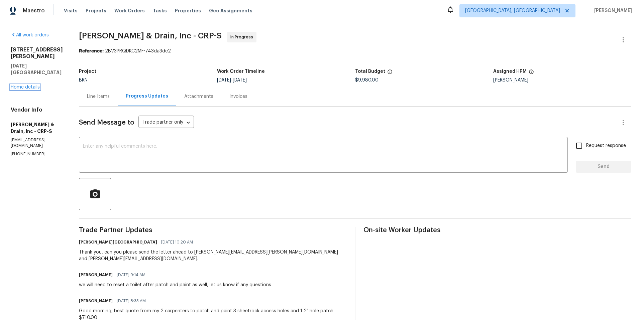
click at [18, 85] on link "Home details" at bounding box center [25, 87] width 29 height 5
